Goal: Transaction & Acquisition: Purchase product/service

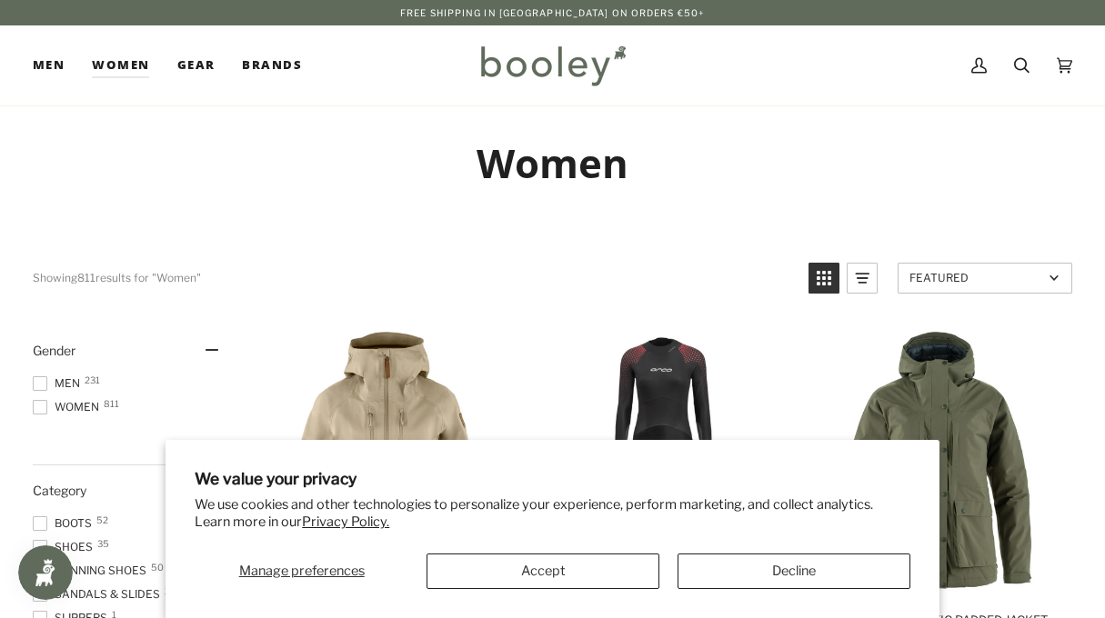
click at [492, 569] on button "Accept" at bounding box center [543, 571] width 233 height 35
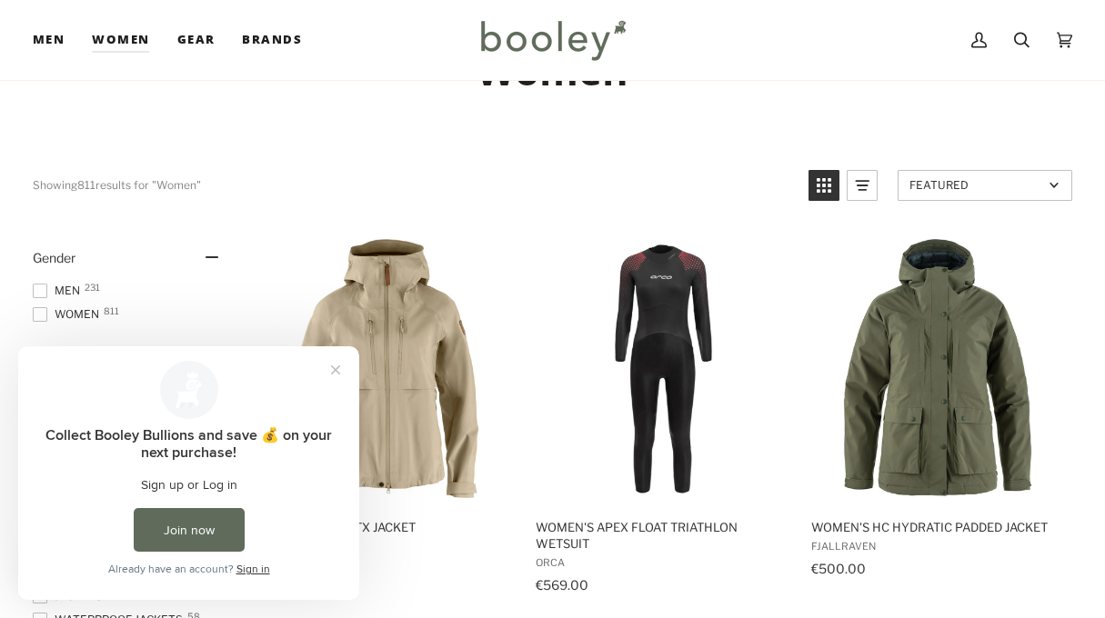
scroll to position [93, 0]
drag, startPoint x: 332, startPoint y: 369, endPoint x: 359, endPoint y: 726, distance: 357.6
click at [332, 369] on button "Close prompt" at bounding box center [335, 370] width 33 height 33
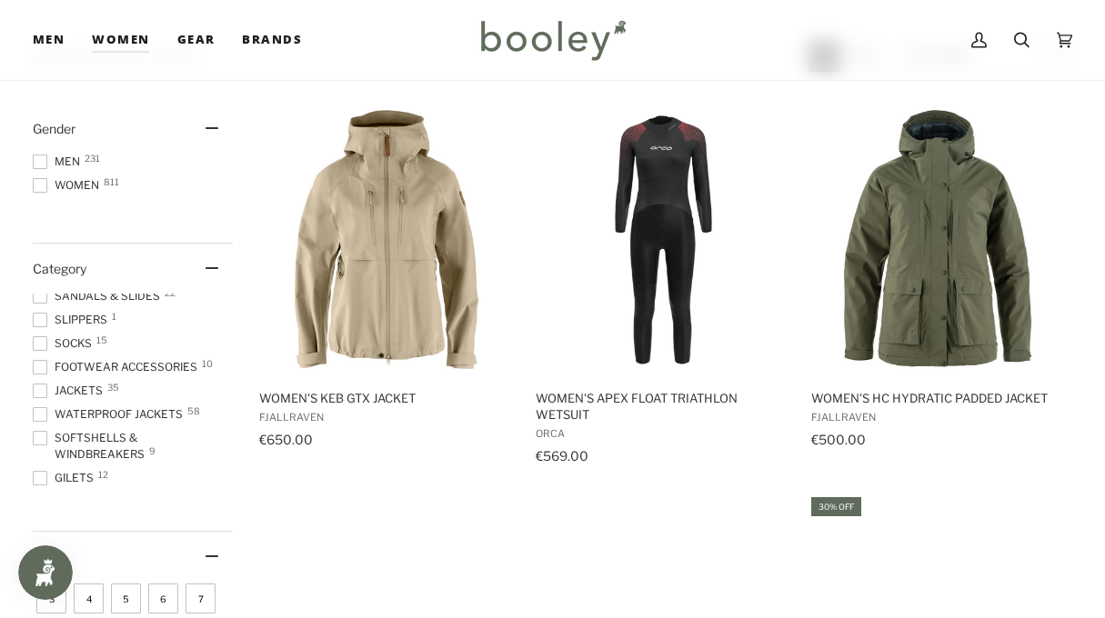
scroll to position [96, 0]
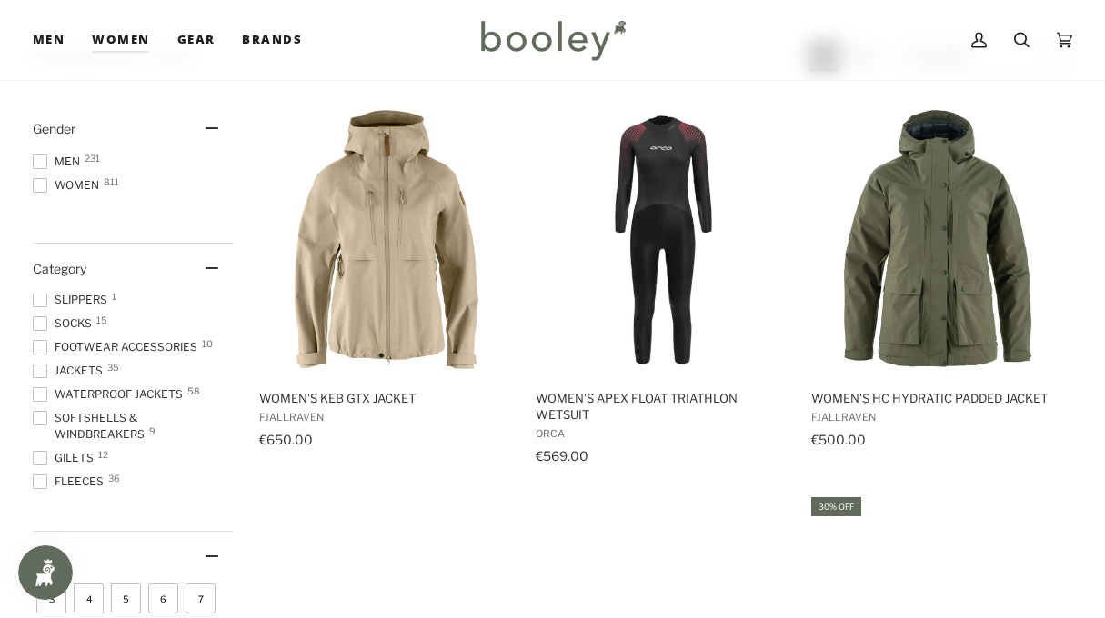
click at [41, 395] on span at bounding box center [40, 394] width 15 height 15
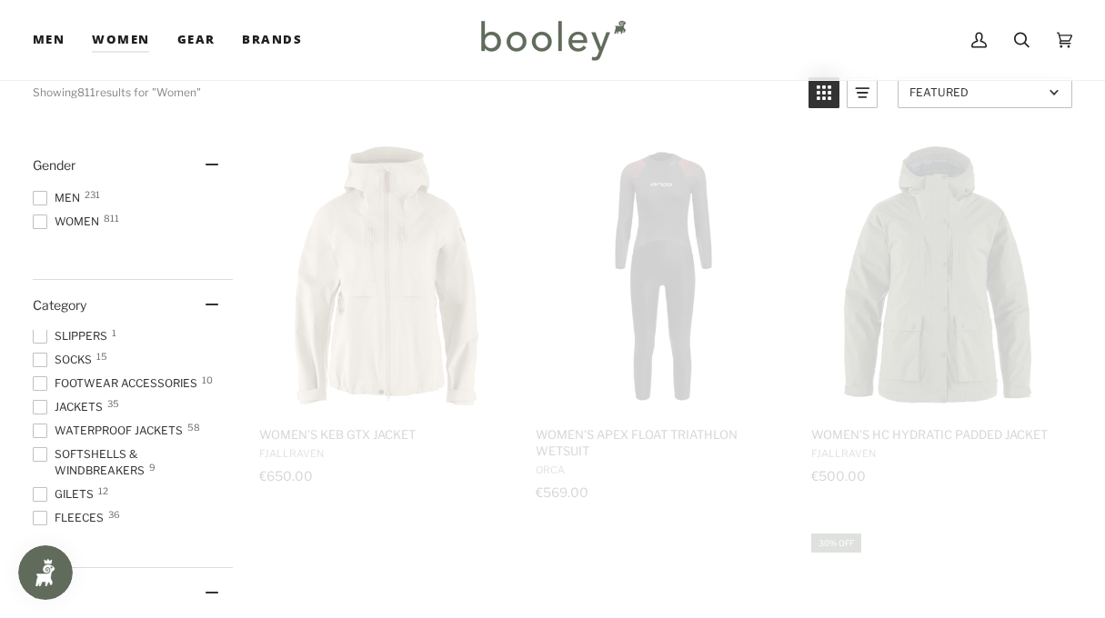
scroll to position [96, 0]
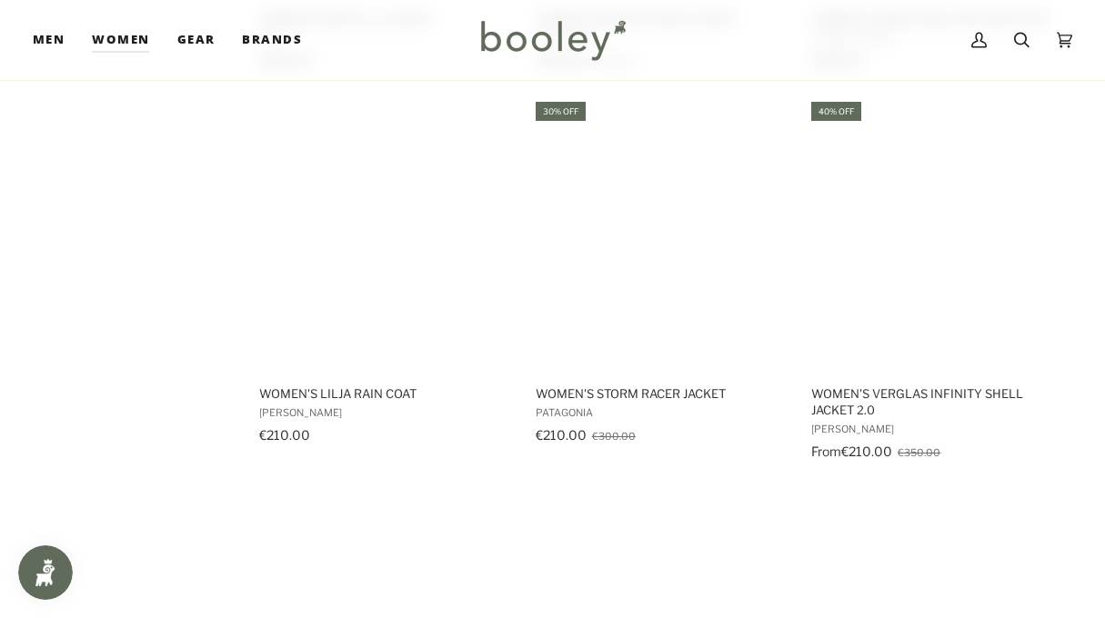
scroll to position [2118, 0]
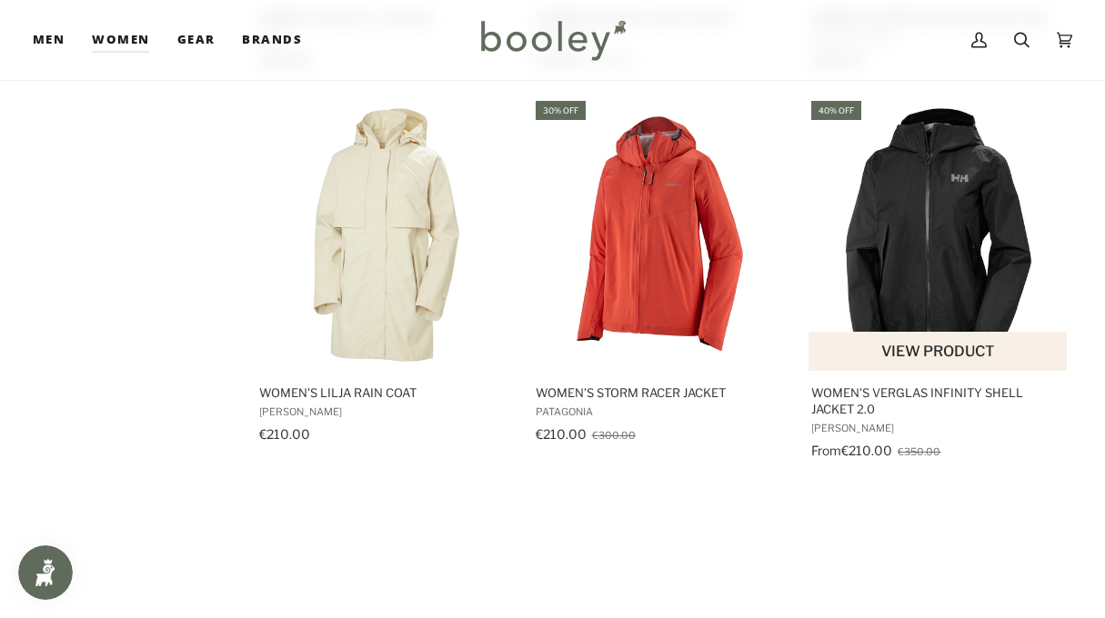
click at [908, 259] on img "Women's Verglas Infinity Shell Jacket 2.0" at bounding box center [938, 235] width 259 height 259
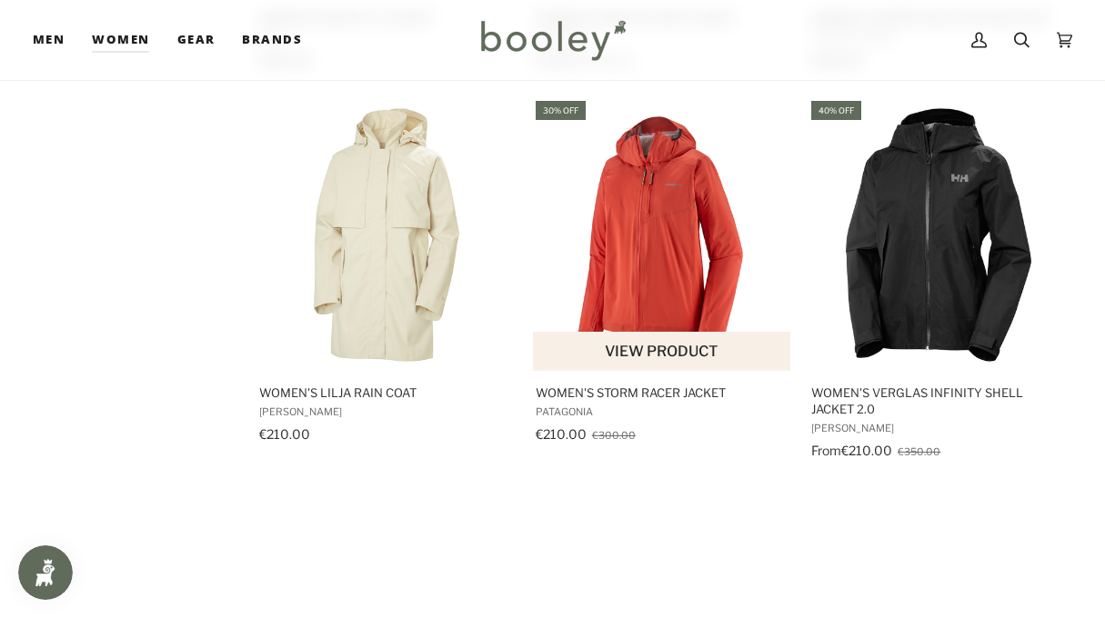
click at [662, 285] on img "Women's Storm Racer Jacket" at bounding box center [662, 235] width 259 height 259
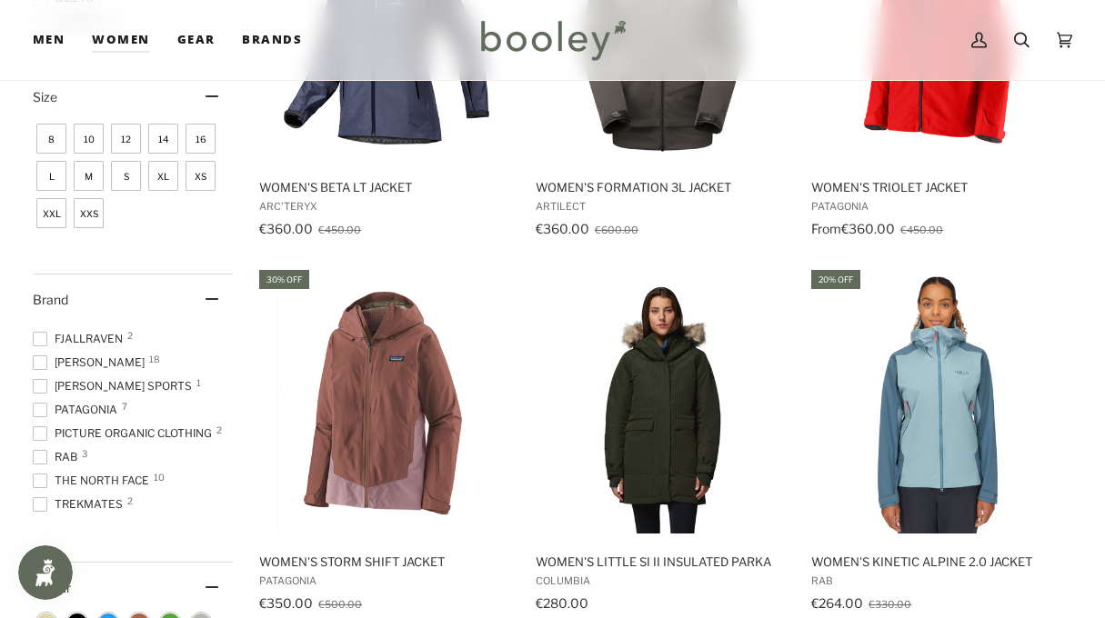
scroll to position [736, 0]
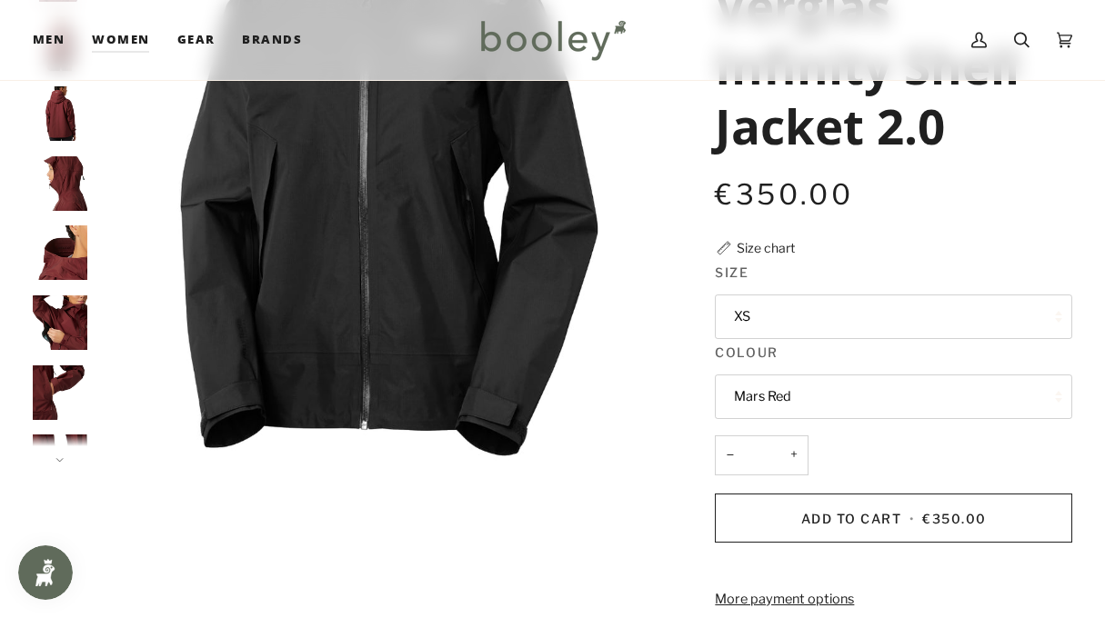
scroll to position [256, 0]
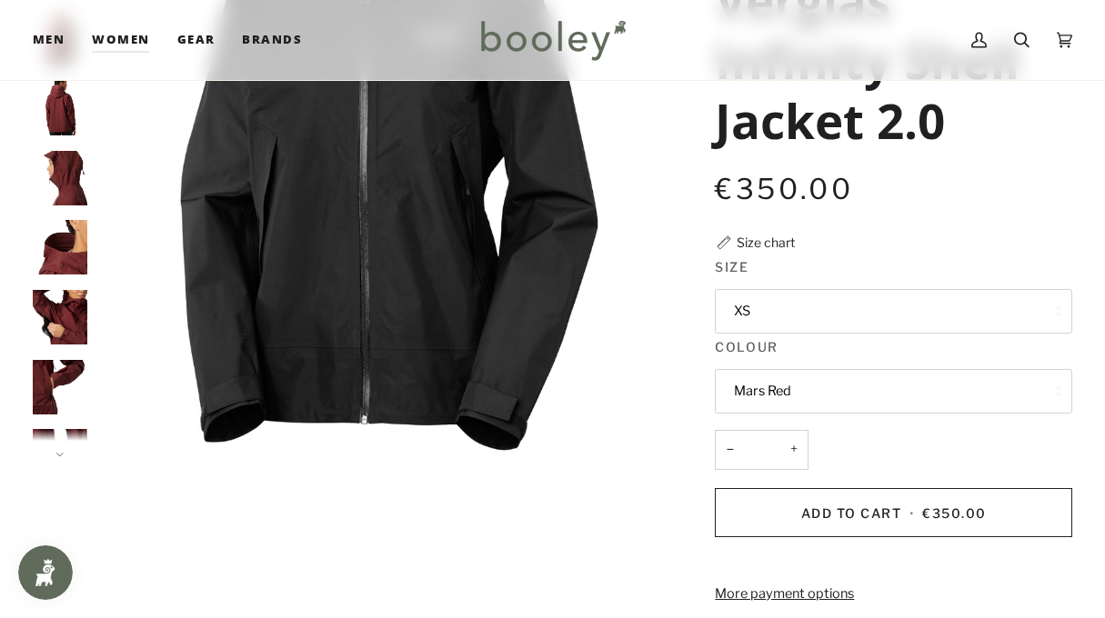
click at [908, 259] on legend "Size" at bounding box center [893, 271] width 357 height 28
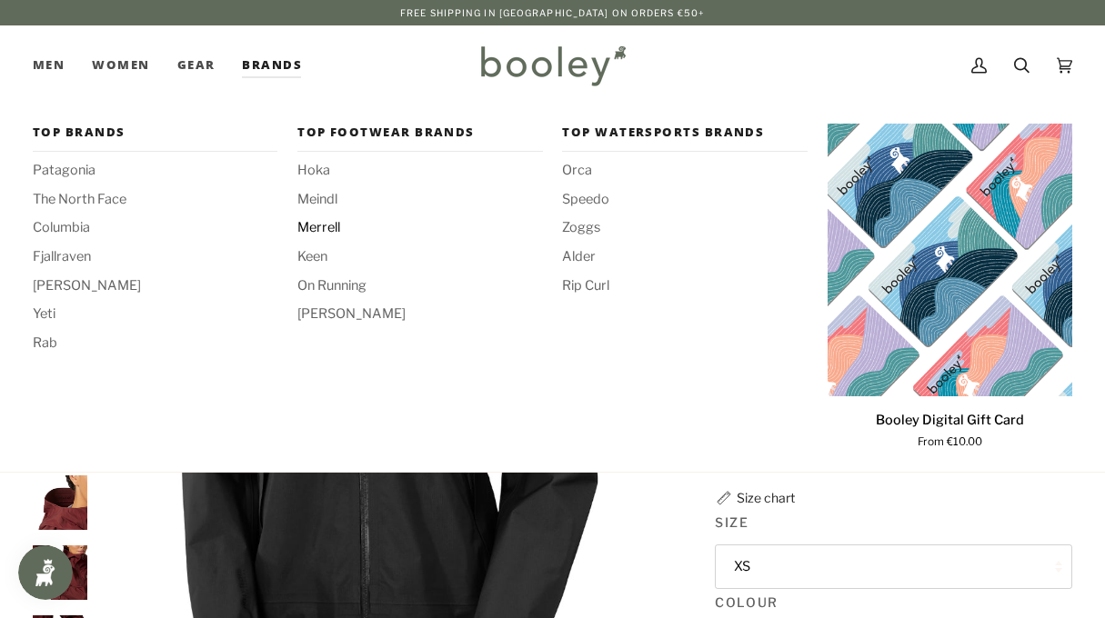
scroll to position [0, 0]
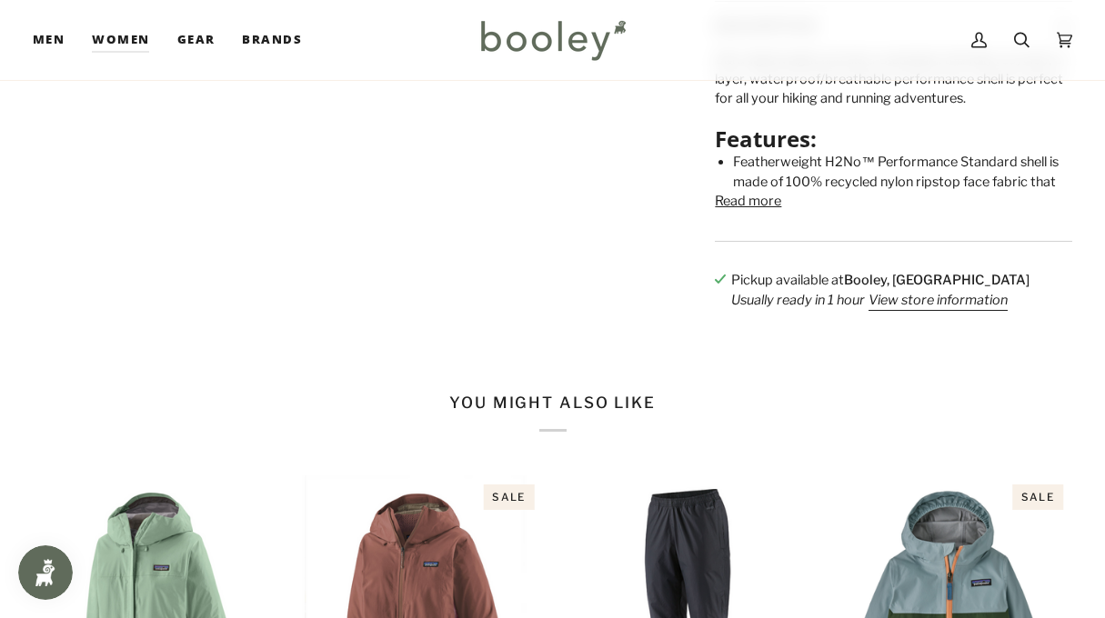
scroll to position [819, 0]
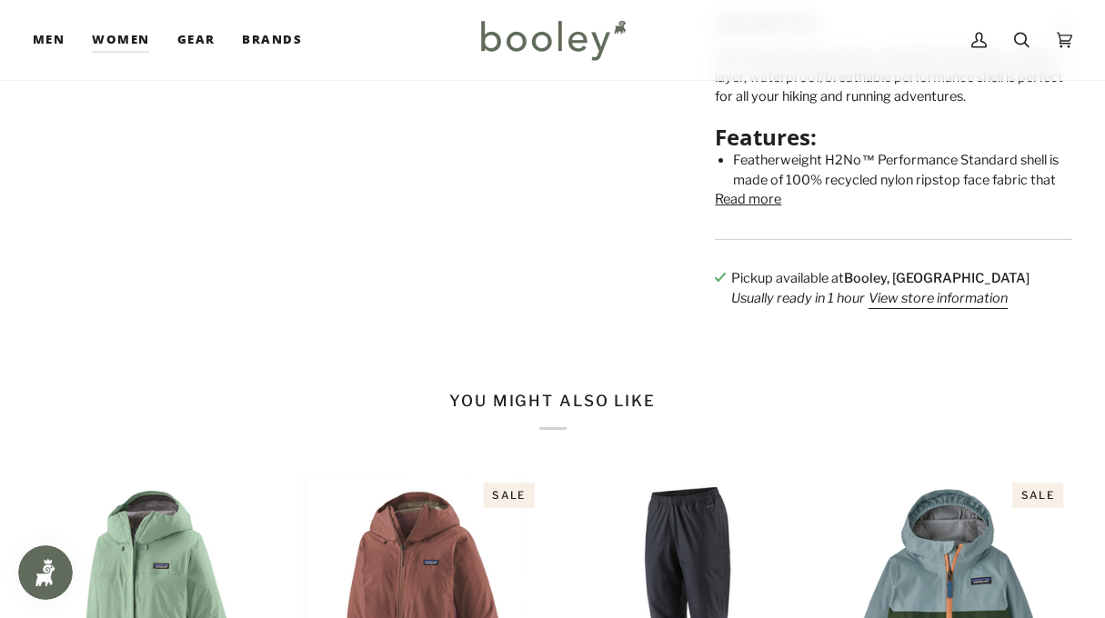
click at [734, 210] on button "Read more" at bounding box center [748, 200] width 66 height 20
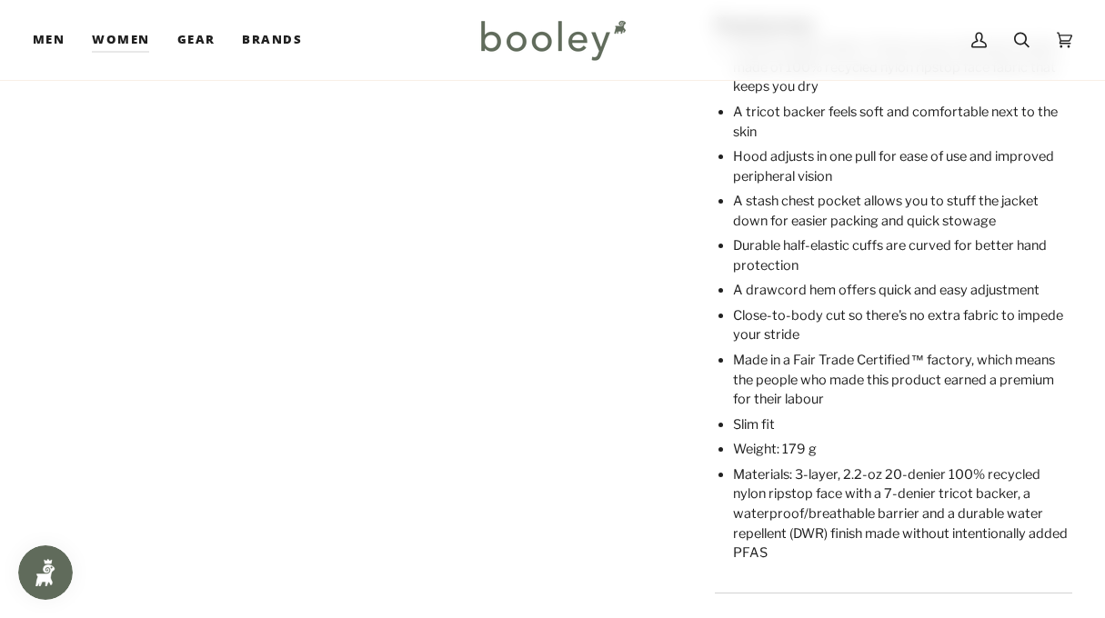
scroll to position [937, 0]
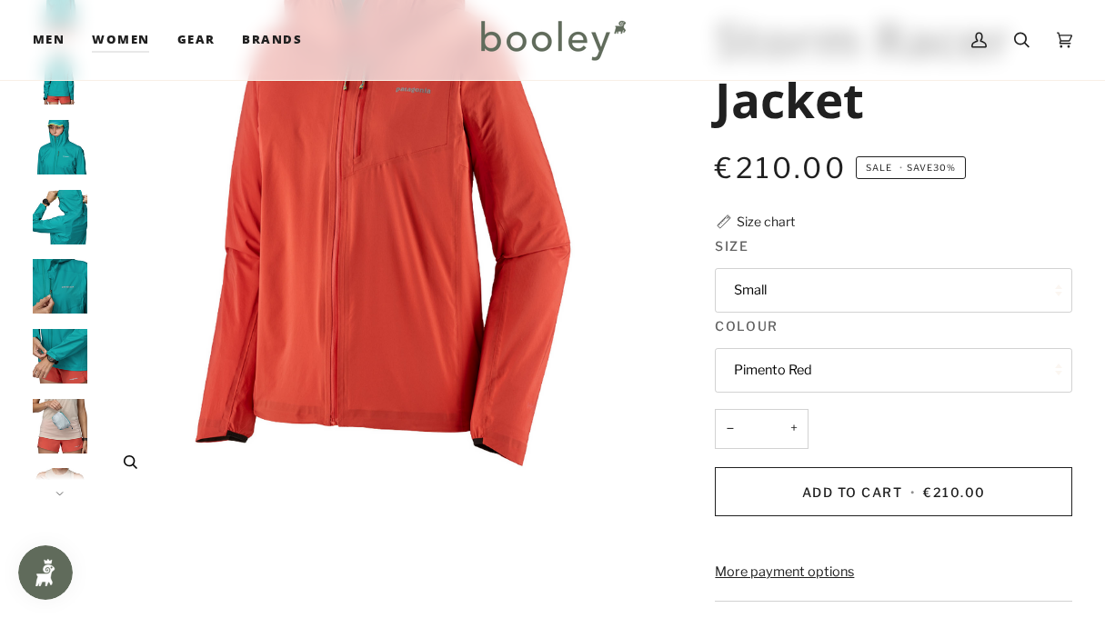
scroll to position [217, 0]
